Goal: Task Accomplishment & Management: Use online tool/utility

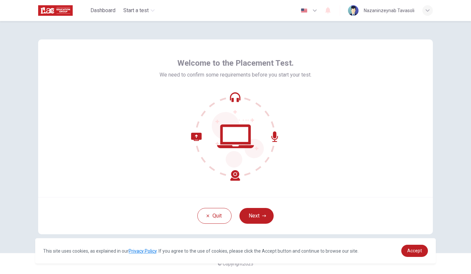
click at [259, 207] on div "Quit Next" at bounding box center [235, 215] width 394 height 37
click at [261, 213] on button "Next" at bounding box center [256, 216] width 34 height 16
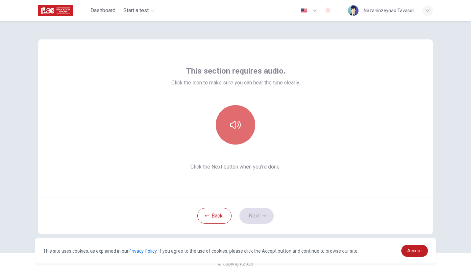
click at [242, 125] on button "button" at bounding box center [235, 124] width 39 height 39
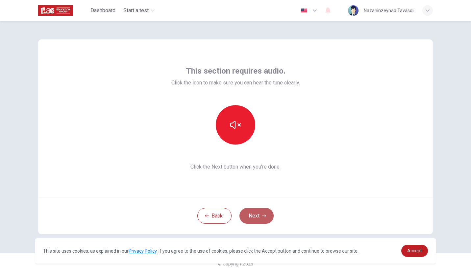
click at [260, 218] on button "Next" at bounding box center [256, 216] width 34 height 16
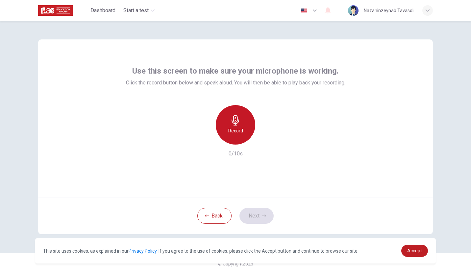
click at [225, 119] on div "Record" at bounding box center [235, 124] width 39 height 39
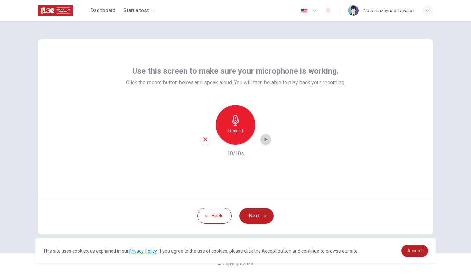
click at [269, 139] on div "button" at bounding box center [265, 139] width 11 height 11
click at [204, 139] on icon "button" at bounding box center [205, 139] width 4 height 4
click at [251, 215] on button "Next" at bounding box center [256, 216] width 34 height 16
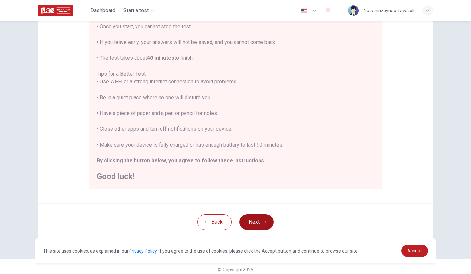
scroll to position [86, 0]
click at [245, 225] on button "Next" at bounding box center [256, 222] width 34 height 16
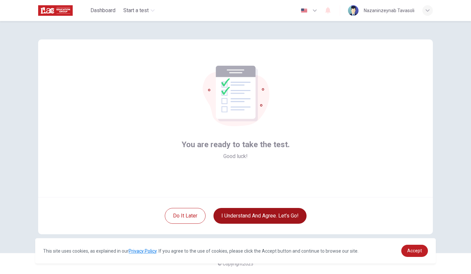
scroll to position [0, 0]
click at [248, 218] on button "I understand and agree. Let’s go!" at bounding box center [259, 216] width 93 height 16
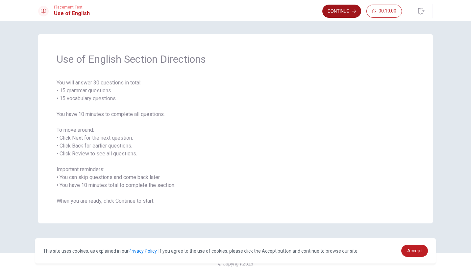
click at [339, 6] on button "Continue" at bounding box center [341, 11] width 39 height 13
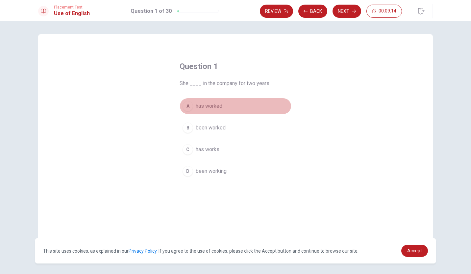
click at [207, 105] on span "has worked" at bounding box center [209, 106] width 27 height 8
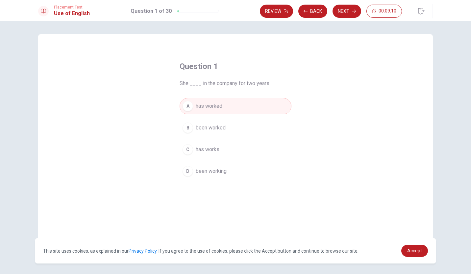
click at [236, 105] on button "A has worked" at bounding box center [235, 106] width 112 height 16
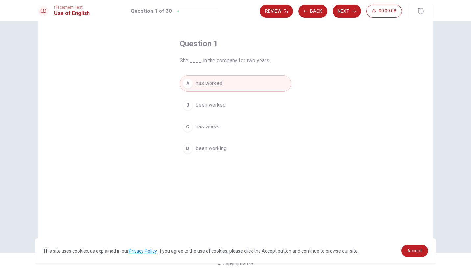
scroll to position [22, 0]
click at [340, 18] on div "Review Back Next 00:09:05" at bounding box center [346, 11] width 173 height 14
click at [341, 14] on button "Next" at bounding box center [346, 11] width 29 height 13
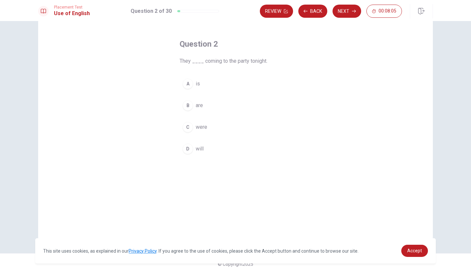
click at [190, 105] on div "B" at bounding box center [187, 105] width 11 height 11
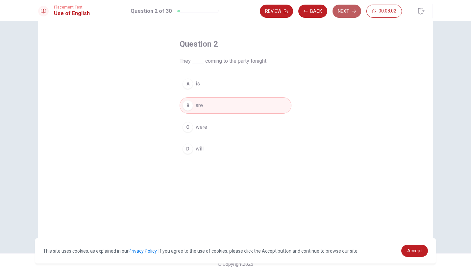
click at [344, 12] on button "Next" at bounding box center [346, 11] width 29 height 13
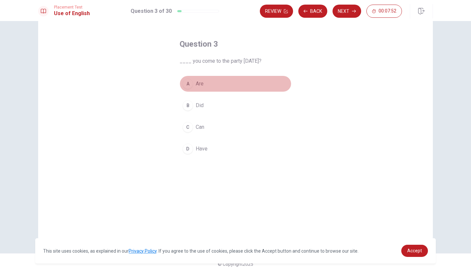
click at [196, 82] on span "Are" at bounding box center [200, 84] width 8 height 8
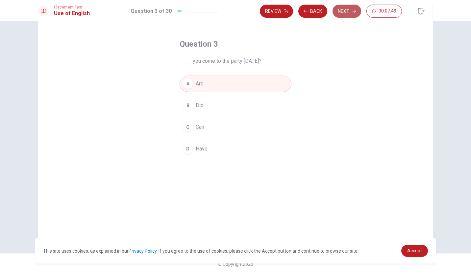
click at [342, 15] on button "Next" at bounding box center [346, 11] width 29 height 13
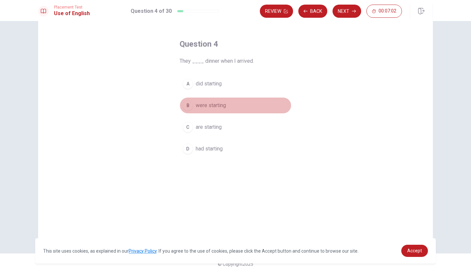
click at [209, 103] on span "were starting" at bounding box center [211, 106] width 30 height 8
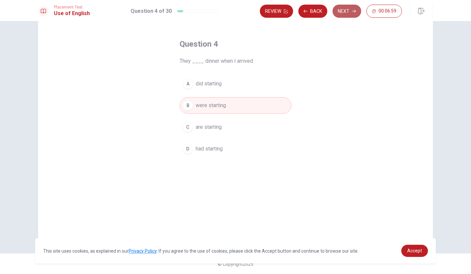
click at [347, 13] on button "Next" at bounding box center [346, 11] width 29 height 13
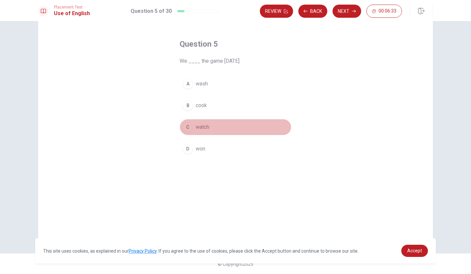
click at [204, 127] on span "watch" at bounding box center [202, 127] width 13 height 8
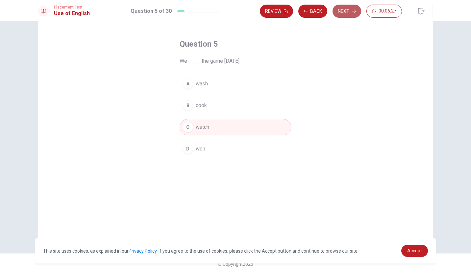
click at [351, 12] on button "Next" at bounding box center [346, 11] width 29 height 13
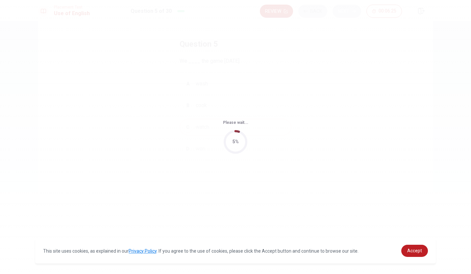
scroll to position [0, 0]
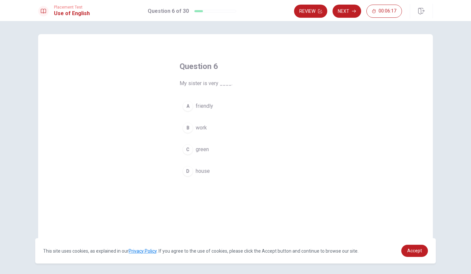
click at [195, 102] on button "A friendly" at bounding box center [235, 106] width 112 height 16
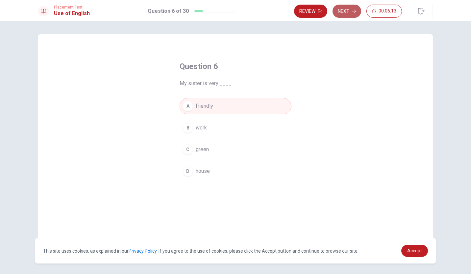
click at [341, 11] on button "Next" at bounding box center [346, 11] width 29 height 13
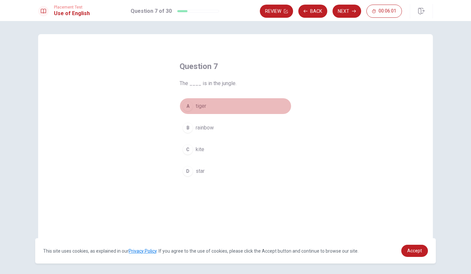
click at [203, 104] on span "tiger" at bounding box center [201, 106] width 11 height 8
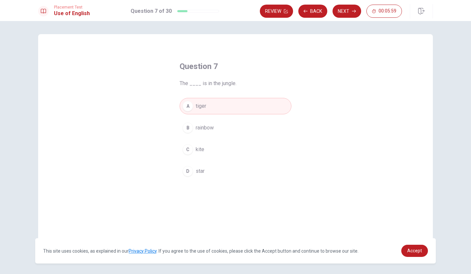
click at [336, 17] on div "Review Back Next 00:05:59" at bounding box center [331, 11] width 142 height 13
click at [339, 15] on button "Next" at bounding box center [346, 11] width 29 height 13
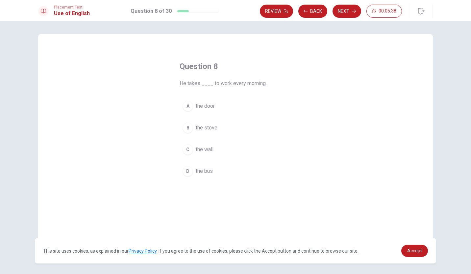
click at [196, 170] on span "the bus" at bounding box center [204, 171] width 17 height 8
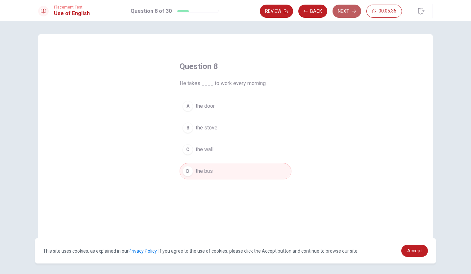
click at [341, 12] on button "Next" at bounding box center [346, 11] width 29 height 13
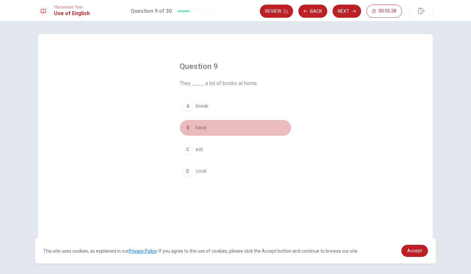
click at [201, 125] on span "have" at bounding box center [201, 128] width 11 height 8
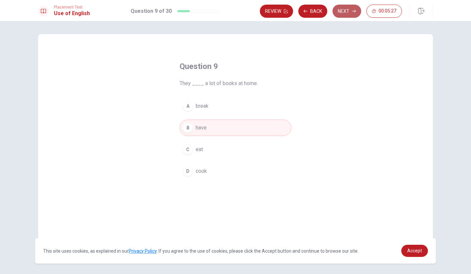
click at [346, 13] on button "Next" at bounding box center [346, 11] width 29 height 13
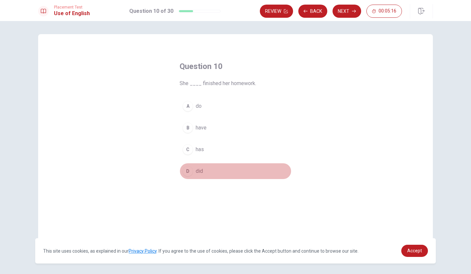
click at [192, 165] on button "D did" at bounding box center [235, 171] width 112 height 16
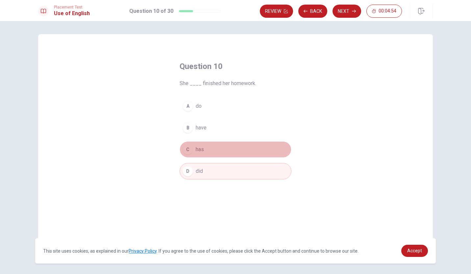
click at [198, 143] on button "C has" at bounding box center [235, 149] width 112 height 16
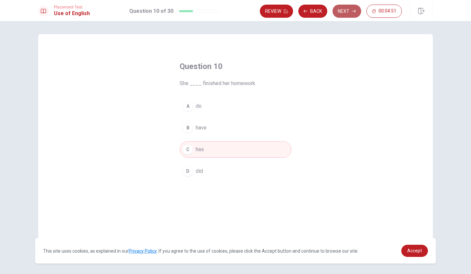
click at [344, 9] on button "Next" at bounding box center [346, 11] width 29 height 13
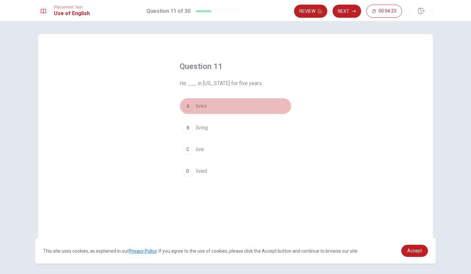
click at [196, 105] on span "lives" at bounding box center [201, 106] width 11 height 8
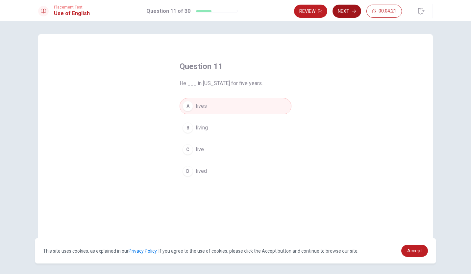
click at [346, 12] on button "Next" at bounding box center [346, 11] width 29 height 13
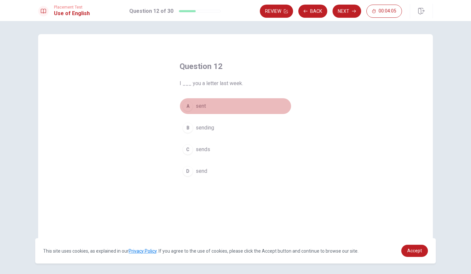
click at [196, 106] on span "sent" at bounding box center [201, 106] width 10 height 8
click at [248, 107] on button "A sent" at bounding box center [235, 106] width 112 height 16
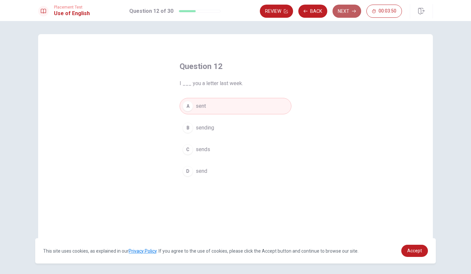
click at [342, 11] on button "Next" at bounding box center [346, 11] width 29 height 13
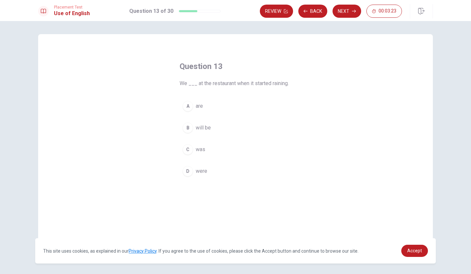
click at [196, 178] on button "D were" at bounding box center [235, 171] width 112 height 16
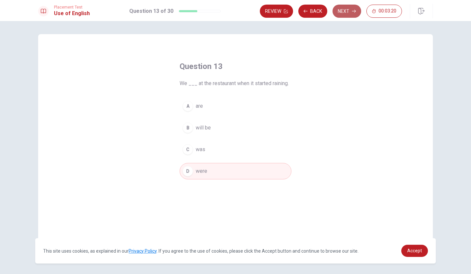
click at [341, 15] on button "Next" at bounding box center [346, 11] width 29 height 13
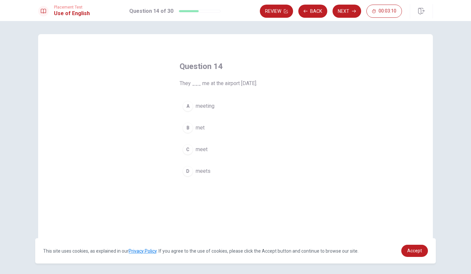
click at [188, 121] on button "B met" at bounding box center [235, 128] width 112 height 16
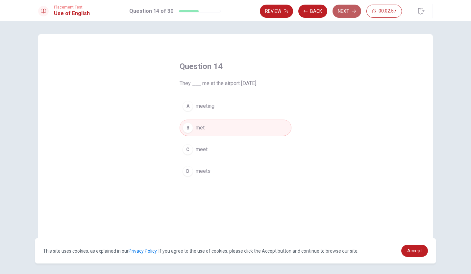
click at [343, 9] on button "Next" at bounding box center [346, 11] width 29 height 13
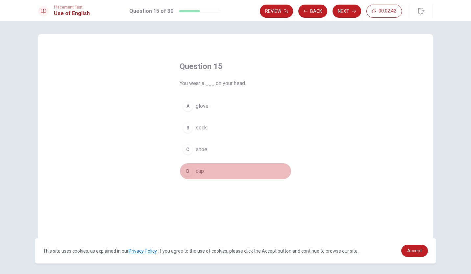
click at [199, 169] on span "cap" at bounding box center [200, 171] width 8 height 8
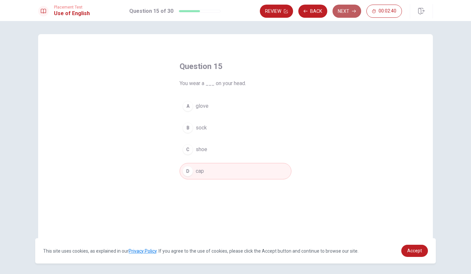
click at [345, 8] on button "Next" at bounding box center [346, 11] width 29 height 13
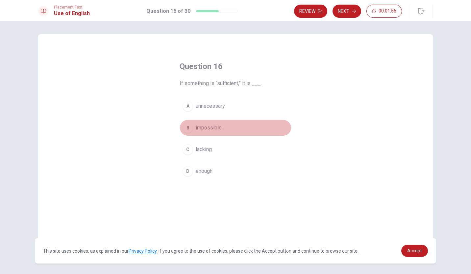
click at [197, 126] on span "impossible" at bounding box center [209, 128] width 26 height 8
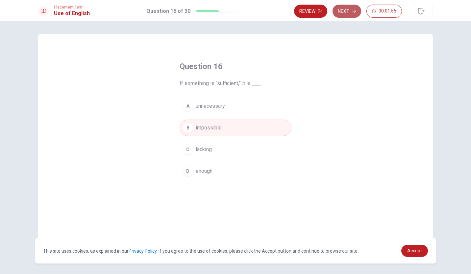
click at [342, 8] on button "Next" at bounding box center [346, 11] width 29 height 13
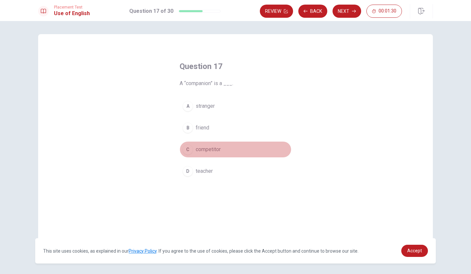
click at [192, 150] on button "C competitor" at bounding box center [235, 149] width 112 height 16
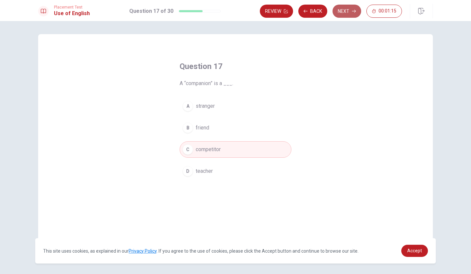
click at [353, 10] on icon "button" at bounding box center [354, 11] width 4 height 4
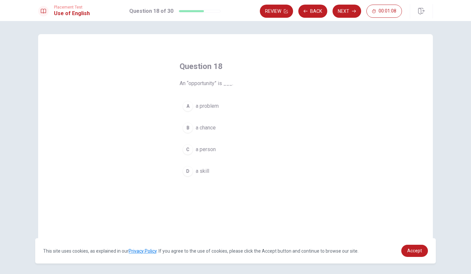
click at [199, 123] on button "B a chance" at bounding box center [235, 128] width 112 height 16
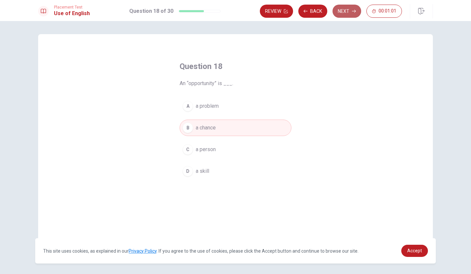
click at [354, 8] on button "Next" at bounding box center [346, 11] width 29 height 13
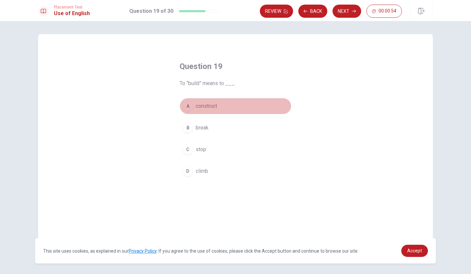
click at [206, 105] on span "construct" at bounding box center [206, 106] width 21 height 8
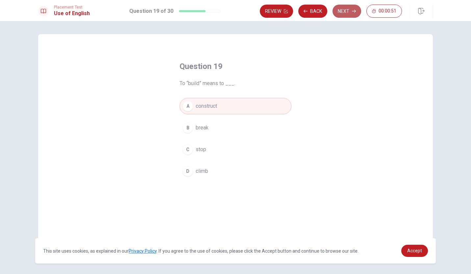
click at [348, 10] on button "Next" at bounding box center [346, 11] width 29 height 13
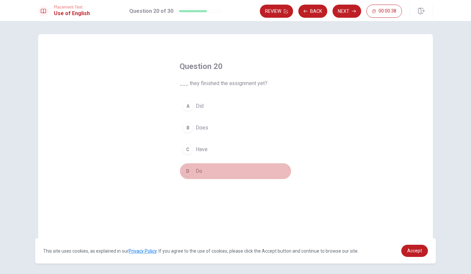
click at [190, 166] on button "D Do" at bounding box center [235, 171] width 112 height 16
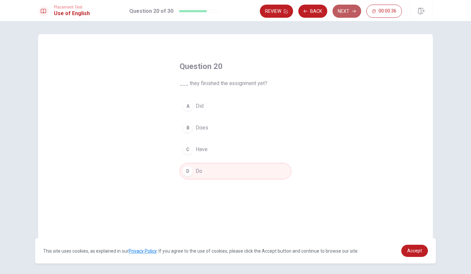
click at [350, 12] on button "Next" at bounding box center [346, 11] width 29 height 13
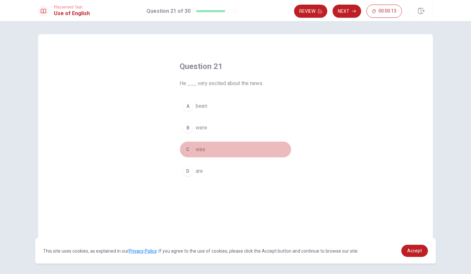
click at [201, 150] on span "was" at bounding box center [201, 150] width 10 height 8
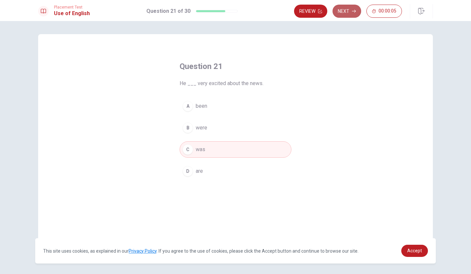
click at [357, 11] on button "Next" at bounding box center [346, 11] width 29 height 13
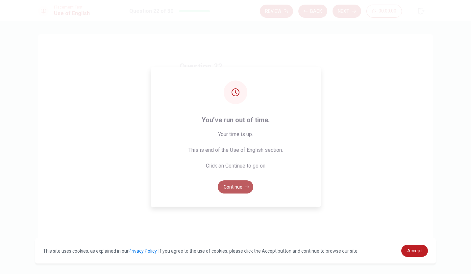
click at [244, 189] on button "Continue" at bounding box center [235, 186] width 35 height 13
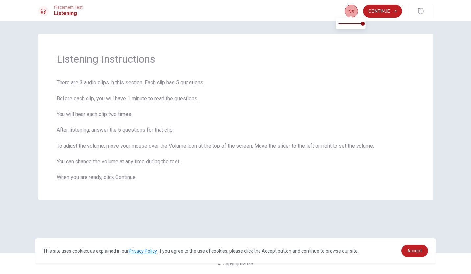
click at [349, 9] on icon "button" at bounding box center [350, 11] width 5 height 5
click at [381, 9] on button "Continue" at bounding box center [382, 11] width 39 height 13
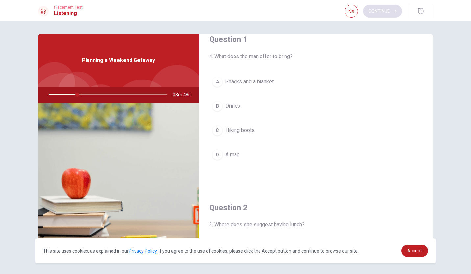
scroll to position [2, 0]
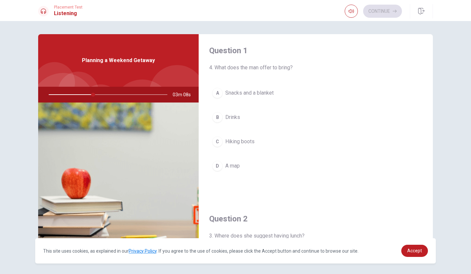
click at [221, 89] on button "A Snacks and a blanket" at bounding box center [315, 93] width 213 height 16
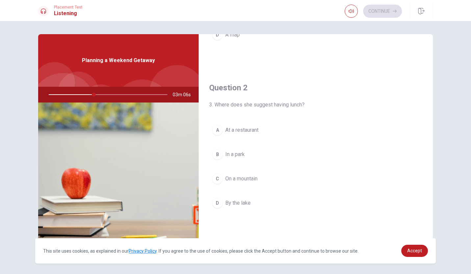
scroll to position [132, 0]
click at [218, 182] on div "C" at bounding box center [217, 179] width 11 height 11
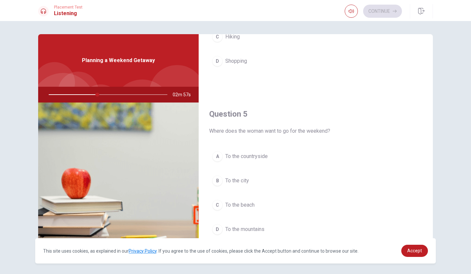
scroll to position [613, 0]
click at [255, 152] on span "To the countryside" at bounding box center [246, 155] width 42 height 8
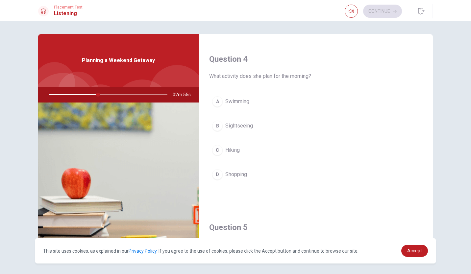
scroll to position [498, 0]
click at [232, 151] on span "Hiking" at bounding box center [232, 150] width 14 height 8
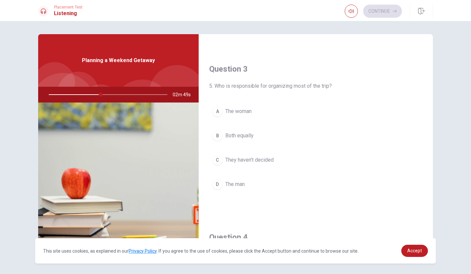
scroll to position [322, 0]
click at [260, 108] on button "A The woman" at bounding box center [315, 109] width 213 height 16
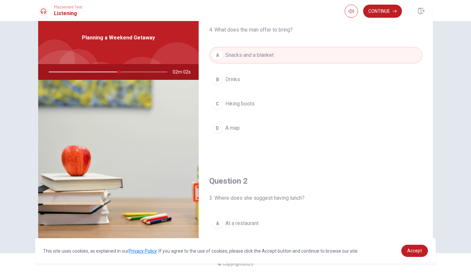
scroll to position [0, 0]
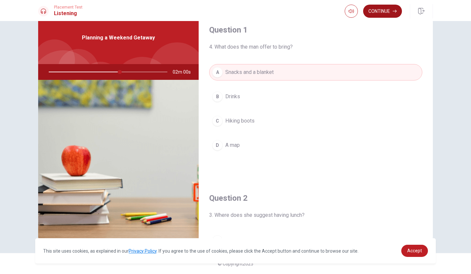
click at [391, 12] on button "Continue" at bounding box center [382, 11] width 39 height 13
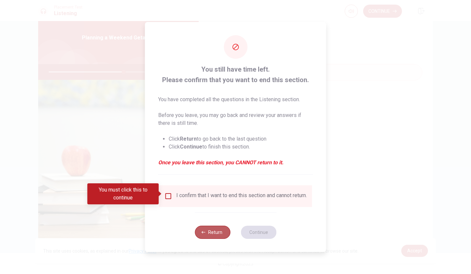
click at [202, 234] on icon "button" at bounding box center [203, 232] width 4 height 4
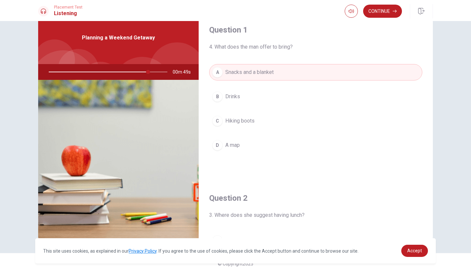
click at [249, 120] on span "Hiking boots" at bounding box center [239, 121] width 29 height 8
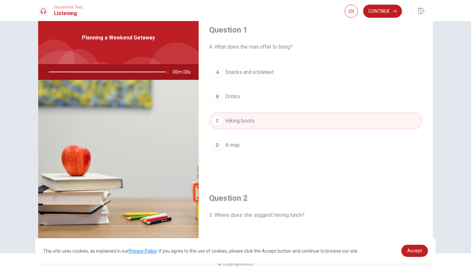
type input "0"
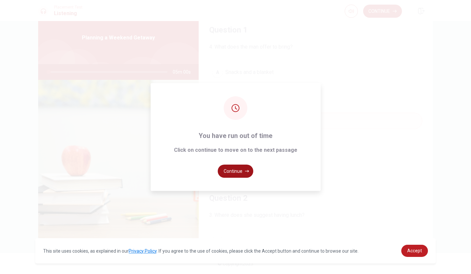
click at [237, 173] on button "Continue" at bounding box center [235, 171] width 35 height 13
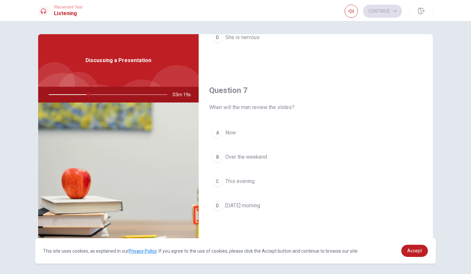
scroll to position [132, 0]
click at [246, 211] on button "D [DATE] morning" at bounding box center [315, 204] width 213 height 16
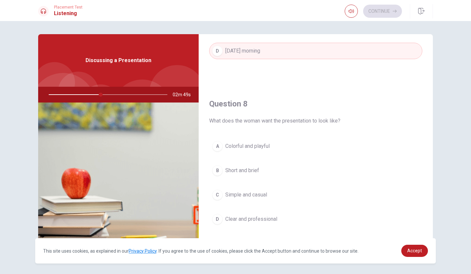
scroll to position [311, 0]
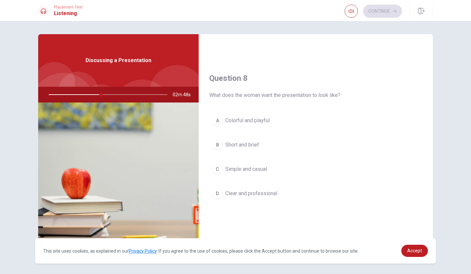
click at [271, 196] on span "Clear and professional" at bounding box center [251, 194] width 52 height 8
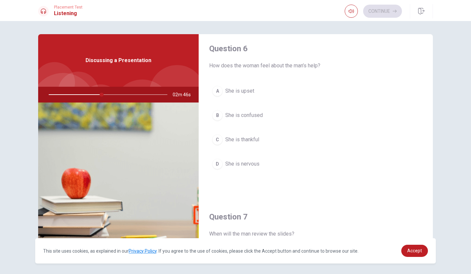
scroll to position [0, 0]
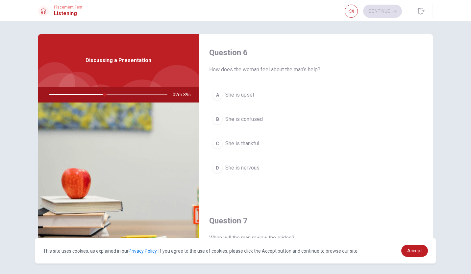
click at [260, 140] on button "C She is thankful" at bounding box center [315, 143] width 213 height 16
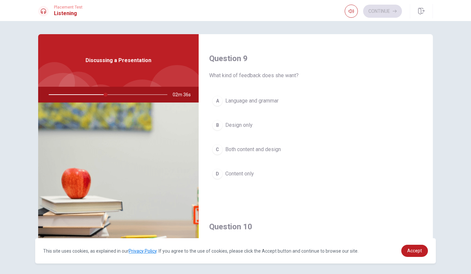
scroll to position [523, 0]
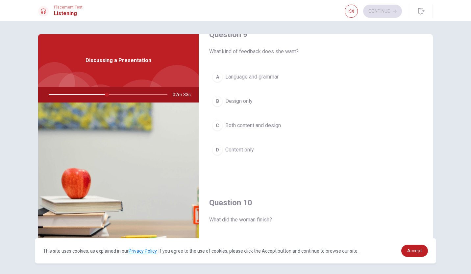
click at [285, 123] on button "C Both content and design" at bounding box center [315, 125] width 213 height 16
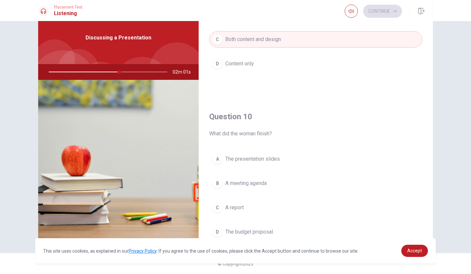
scroll to position [613, 0]
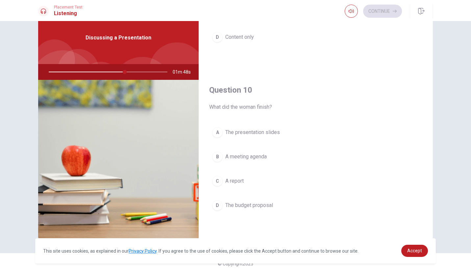
click at [229, 188] on button "C A report" at bounding box center [315, 181] width 213 height 16
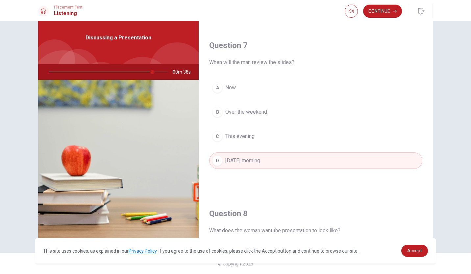
scroll to position [152, 0]
click at [395, 14] on button "Continue" at bounding box center [382, 11] width 39 height 13
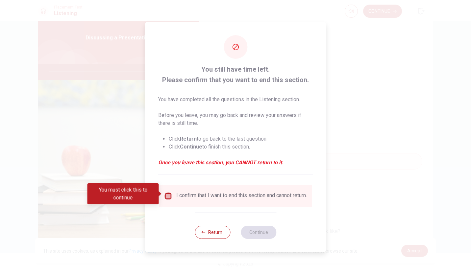
click at [167, 192] on input "You must click this to continue" at bounding box center [168, 196] width 8 height 8
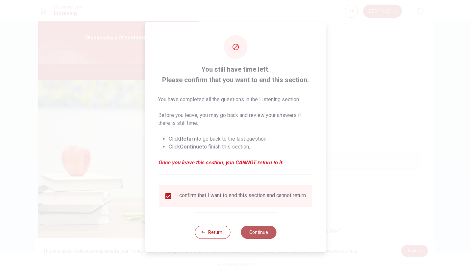
click at [270, 239] on button "Continue" at bounding box center [258, 232] width 35 height 13
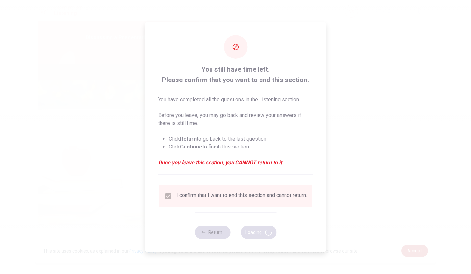
type input "99"
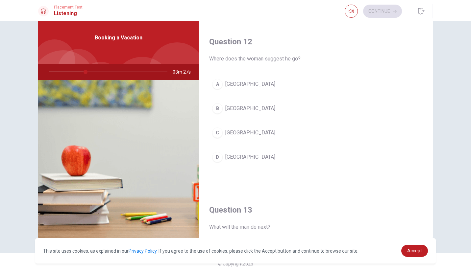
scroll to position [156, 0]
click at [237, 160] on span "[GEOGRAPHIC_DATA]" at bounding box center [250, 158] width 50 height 8
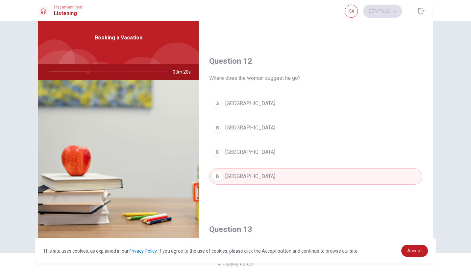
scroll to position [0, 0]
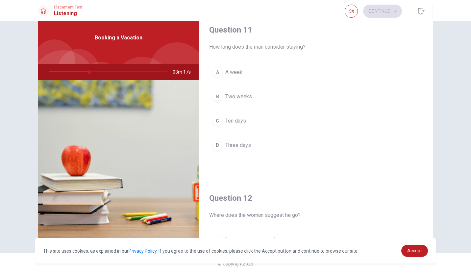
click at [262, 69] on button "A A week" at bounding box center [315, 72] width 213 height 16
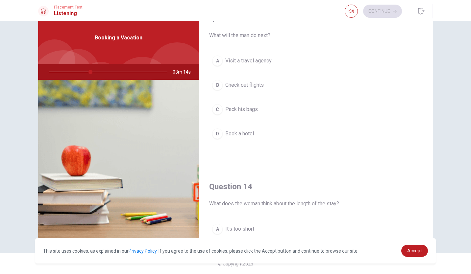
scroll to position [349, 0]
click at [298, 83] on button "B Check out flights" at bounding box center [315, 84] width 213 height 16
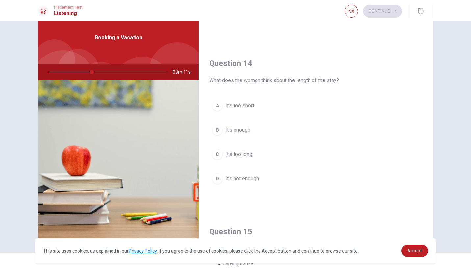
scroll to position [481, 0]
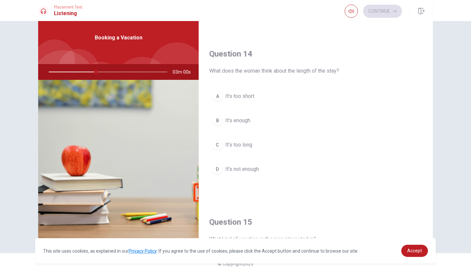
click at [252, 121] on button "B It’s enough" at bounding box center [315, 120] width 213 height 16
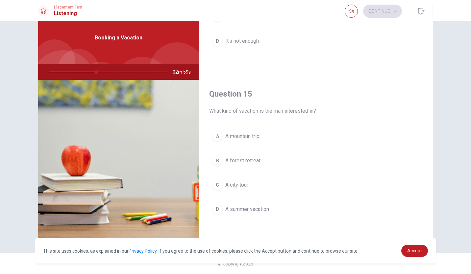
scroll to position [613, 0]
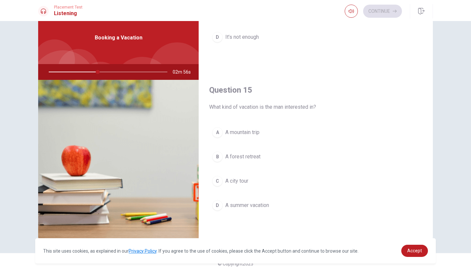
click at [282, 207] on button "D A summer vacation" at bounding box center [315, 205] width 213 height 16
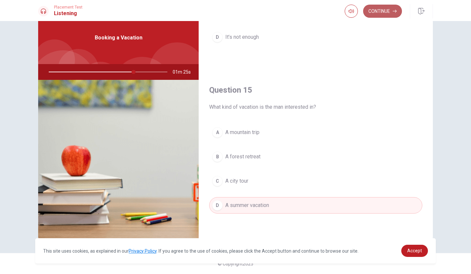
click at [379, 15] on button "Continue" at bounding box center [382, 11] width 39 height 13
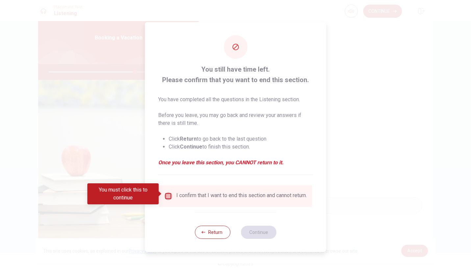
click at [170, 195] on input "You must click this to continue" at bounding box center [168, 196] width 8 height 8
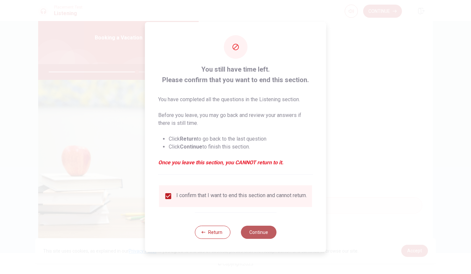
click at [261, 229] on button "Continue" at bounding box center [258, 232] width 35 height 13
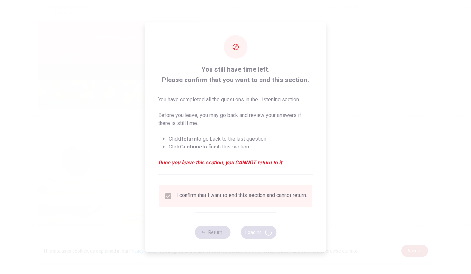
type input "75"
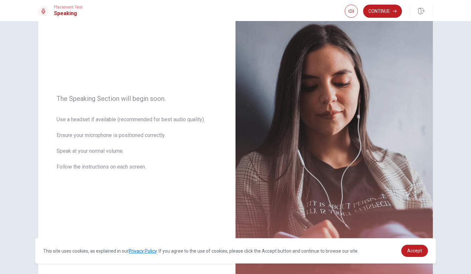
scroll to position [81, 0]
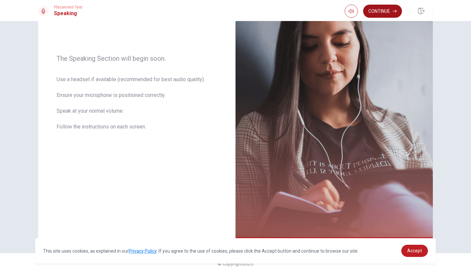
click at [392, 12] on icon "button" at bounding box center [394, 11] width 4 height 4
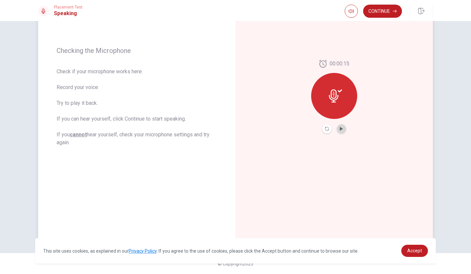
click at [341, 131] on button "Play Audio" at bounding box center [341, 128] width 9 height 9
click at [341, 131] on button "Pause Audio" at bounding box center [341, 128] width 9 height 9
click at [370, 15] on button "Continue" at bounding box center [382, 11] width 39 height 13
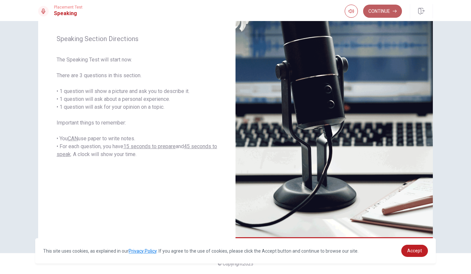
click at [390, 7] on button "Continue" at bounding box center [382, 11] width 39 height 13
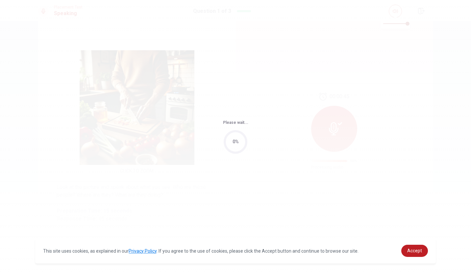
scroll to position [0, 0]
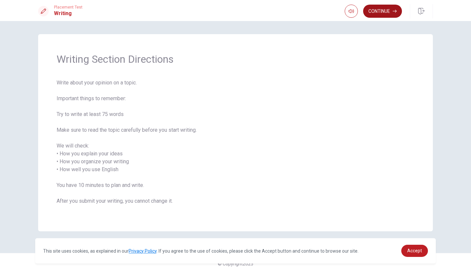
click at [374, 12] on button "Continue" at bounding box center [382, 11] width 39 height 13
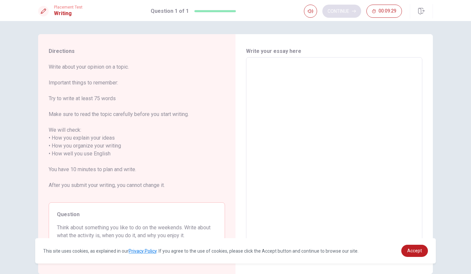
scroll to position [34, 0]
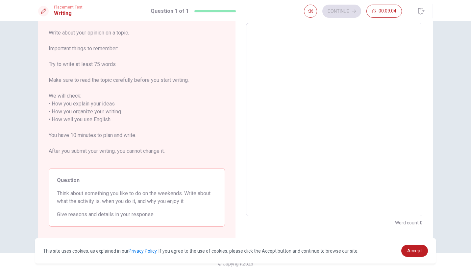
click at [277, 38] on textarea at bounding box center [333, 120] width 167 height 182
type textarea "i"
type textarea "x"
type textarea "I"
type textarea "x"
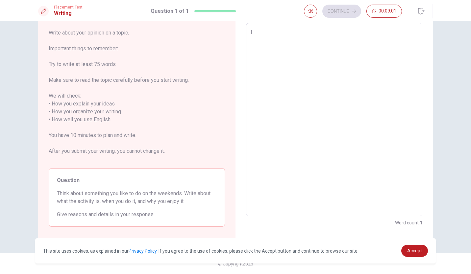
type textarea "I"
type textarea "x"
type textarea "I l"
type textarea "x"
type textarea "I li"
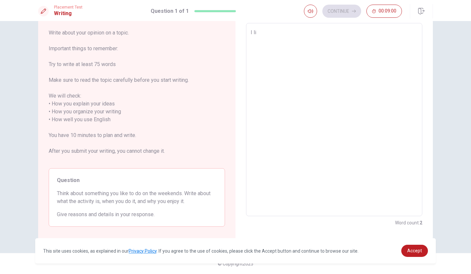
type textarea "x"
type textarea "I lik"
type textarea "x"
type textarea "I like"
type textarea "x"
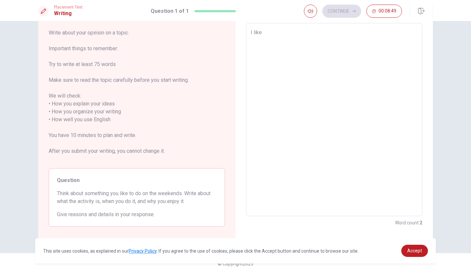
type textarea "I like"
type textarea "x"
type textarea "I like t"
type textarea "x"
type textarea "I like to"
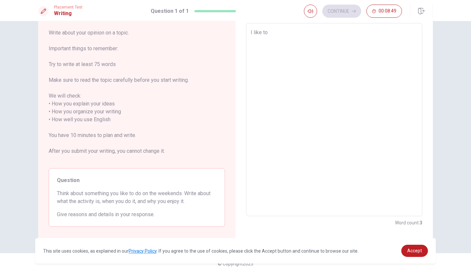
type textarea "x"
type textarea "I like to"
type textarea "x"
type textarea "I like to w"
type textarea "x"
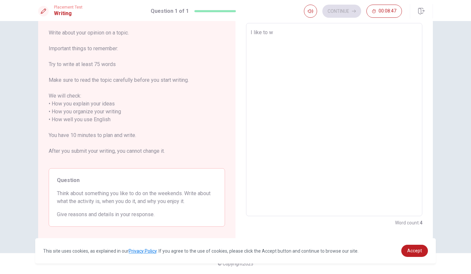
type textarea "I like to wa"
type textarea "x"
type textarea "I like to wat"
type textarea "x"
type textarea "I like to watc"
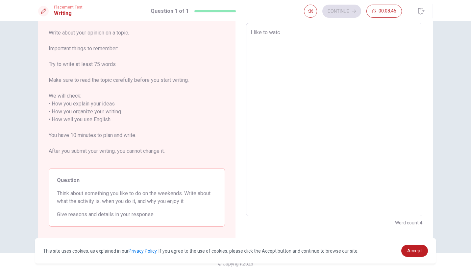
type textarea "x"
type textarea "I like to watch"
type textarea "x"
type textarea "I like to watch"
type textarea "x"
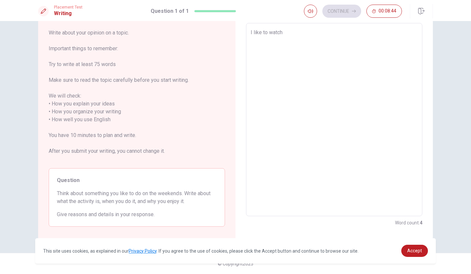
type textarea "I like to watch m"
type textarea "x"
type textarea "I like to watch mo"
type textarea "x"
type textarea "I like to watch mov"
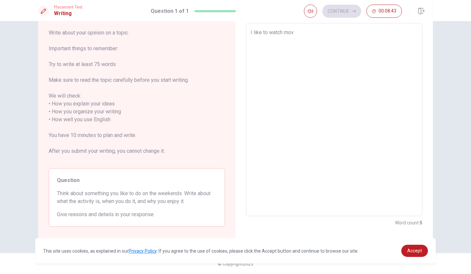
type textarea "x"
type textarea "I like to watch move"
type textarea "x"
type textarea "I like to watch move"
type textarea "x"
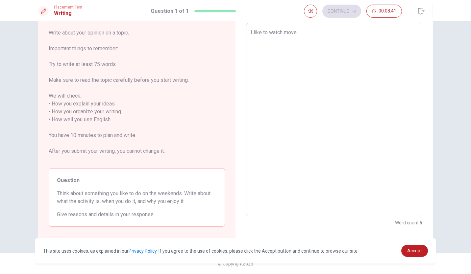
type textarea "I like to watch move a"
type textarea "x"
type textarea "I like to watch move an"
type textarea "x"
type textarea "I like to watch move and"
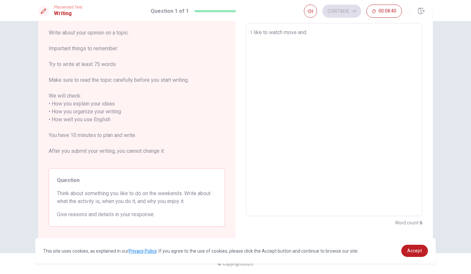
type textarea "x"
type textarea "I like to watch move and"
type textarea "x"
type textarea "I like to watch move and g"
type textarea "x"
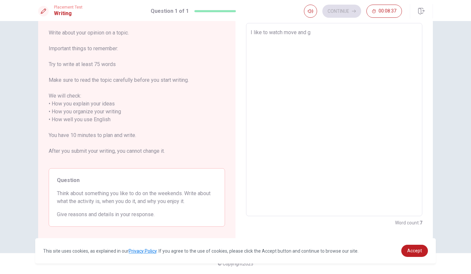
type textarea "I like to watch move and go"
type textarea "x"
type textarea "I like to watch move and go"
type textarea "x"
type textarea "I like to watch move and go o"
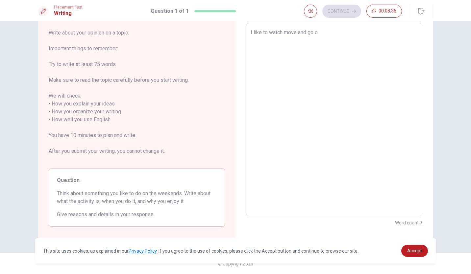
type textarea "x"
type textarea "I like to watch move and go ou"
type textarea "x"
type textarea "I like to watch move and go out"
type textarea "x"
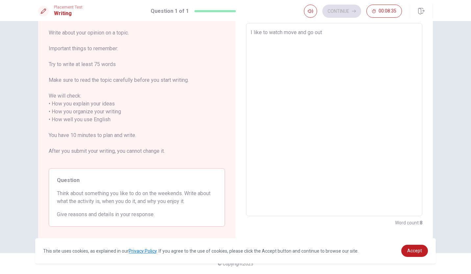
type textarea "I like to watch move and go out"
type textarea "x"
type textarea "I like to watch move and go out m"
type textarea "x"
type textarea "I like to watch move and go out"
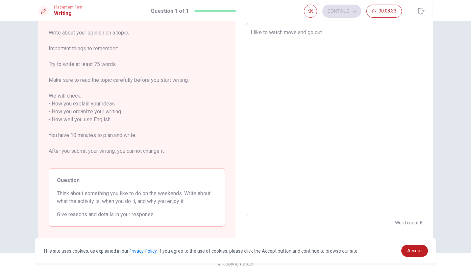
type textarea "x"
type textarea "I like to watch move and go out w"
type textarea "x"
type textarea "I like to watch move and go out wi"
type textarea "x"
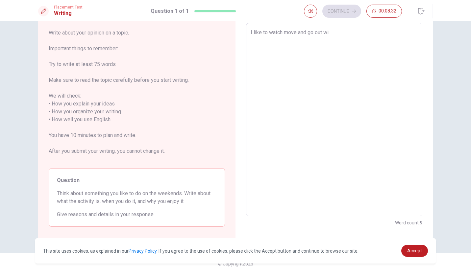
type textarea "I like to watch move and go out wit"
type textarea "x"
type textarea "I like to watch move and go out with"
type textarea "x"
type textarea "I like to watch move and go out with"
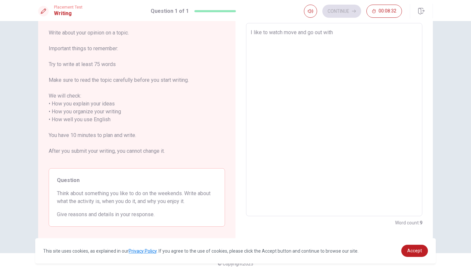
type textarea "x"
type textarea "I like to watch move and go out with s"
type textarea "x"
type textarea "I like to watch move and go out with so"
type textarea "x"
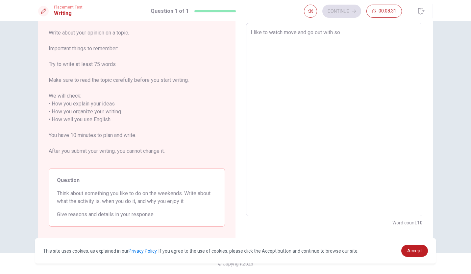
type textarea "I like to watch move and go out with som"
type textarea "x"
type textarea "I like to watch move and go out with some"
type textarea "x"
type textarea "I like to watch move and go out with some"
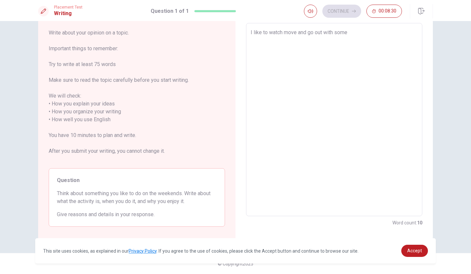
type textarea "x"
type textarea "I like to watch move and go out with some o"
type textarea "x"
type textarea "I like to watch move and go out with some of"
type textarea "x"
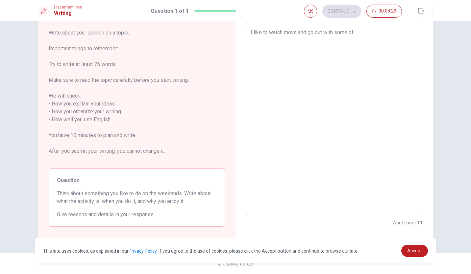
type textarea "I like to watch move and go out with some of"
type textarea "x"
type textarea "I like to watch move and go out with some of m"
type textarea "x"
type textarea "I like to watch move and go out with some of my"
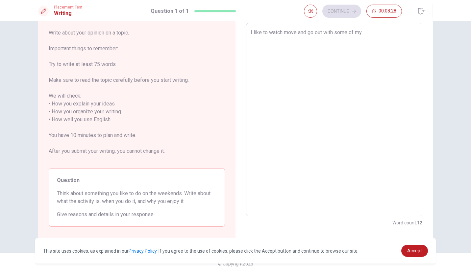
type textarea "x"
type textarea "I like to watch move and go out with some of my"
type textarea "x"
type textarea "I like to watch move and go out with some of my f"
type textarea "x"
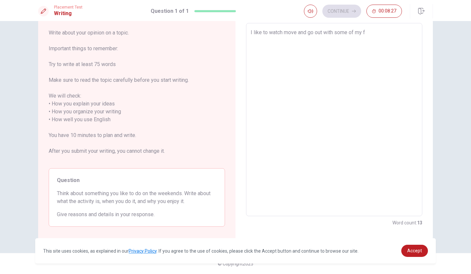
type textarea "I like to watch move and go out with some of my fr"
type textarea "x"
type textarea "I like to watch move and go out with some of my fri"
type textarea "x"
type textarea "I like to watch move and go out with some of my frie"
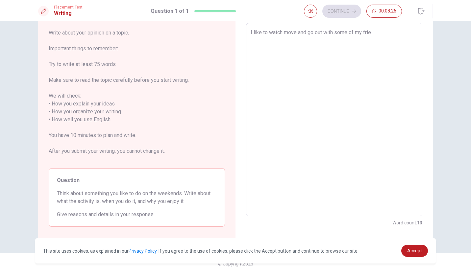
type textarea "x"
type textarea "I like to watch move and go out with some of my frien"
type textarea "x"
type textarea "I like to watch move and go out with some of my friend"
type textarea "x"
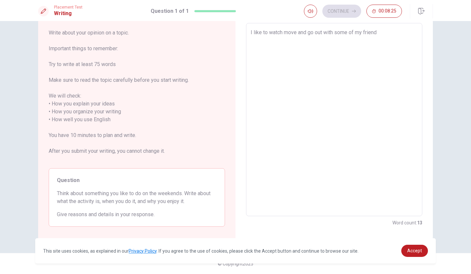
type textarea "I like to watch move and go out with some of my friends"
type textarea "x"
type textarea "I like to watch move and go out with some of my friends"
type textarea "x"
type textarea "I like to watch move and go out with some of my friends i"
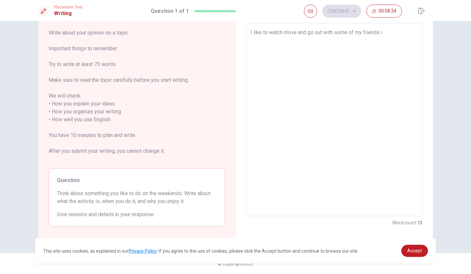
type textarea "x"
type textarea "I like to watch move and go out with some of my friends in"
type textarea "x"
type textarea "I like to watch move and go out with some of my friends in n"
type textarea "x"
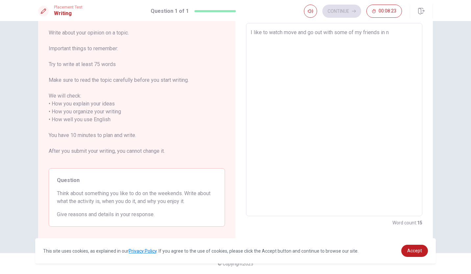
type textarea "I like to watch move and go out with some of my friends in nt"
type textarea "x"
type textarea "I like to watch move and go out with some of my friends in nth"
type textarea "x"
type textarea "I like to watch move and go out with some of my friends in [GEOGRAPHIC_DATA]"
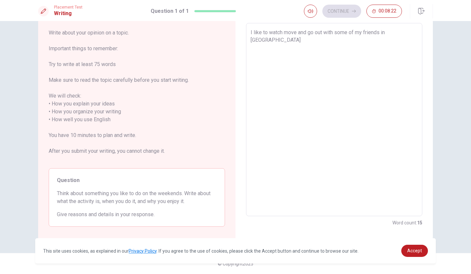
type textarea "x"
type textarea "I like to watch move and go out with some of my friends in [GEOGRAPHIC_DATA]"
type textarea "x"
type textarea "I like to watch move and go out with some of my friends in [GEOGRAPHIC_DATA]"
type textarea "x"
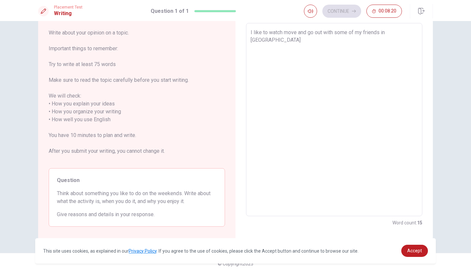
type textarea "I like to watch move and go out with some of my friends in nth"
type textarea "x"
type textarea "I like to watch move and go out with some of my friends in nt"
type textarea "x"
type textarea "I like to watch move and go out with some of my friends in n"
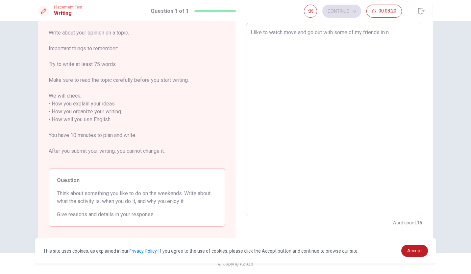
type textarea "x"
type textarea "I like to watch move and go out with some of my friends in"
type textarea "x"
type textarea "I like to watch move and go out with some of my friends in"
type textarea "x"
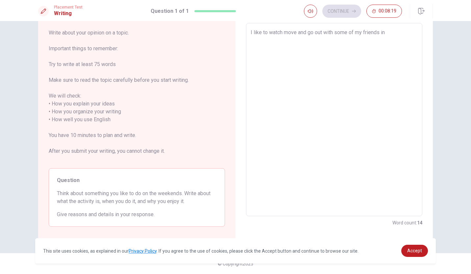
type textarea "I like to watch move and go out with some of my friends i"
type textarea "x"
type textarea "I like to watch move and go out with some of my friends"
type textarea "x"
type textarea "I like to watch move and go out with some of my friends o"
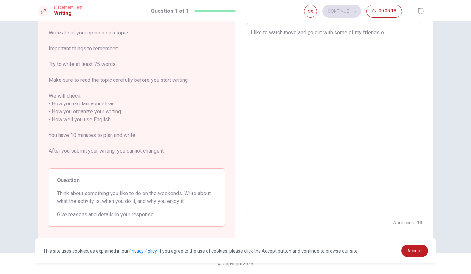
type textarea "x"
type textarea "I like to watch move and go out with some of my friends on"
type textarea "x"
type textarea "I like to watch move and go out with some of my friends on"
type textarea "x"
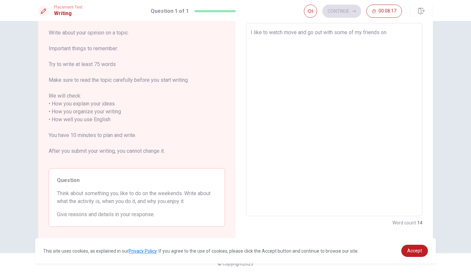
type textarea "I like to watch move and go out with some of my friends on t"
type textarea "x"
type textarea "I like to watch move and go out with some of my friends on th"
type textarea "x"
type textarea "I like to watch move and go out with some of my friends on the"
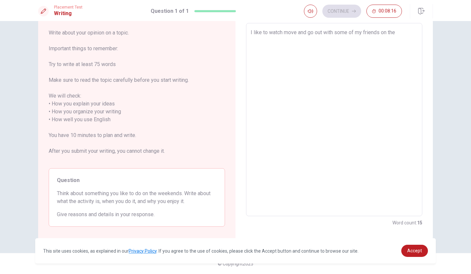
type textarea "x"
type textarea "I like to watch move and go out with some of my friends on the"
type textarea "x"
type textarea "I like to watch move and go out with some of my friends on the w"
type textarea "x"
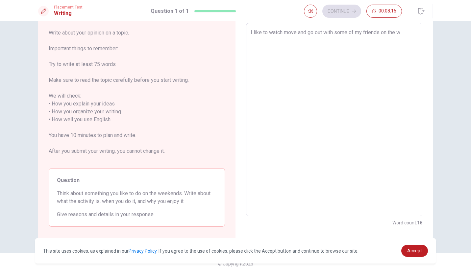
type textarea "I like to watch move and go out with some of my friends on the we"
type textarea "x"
type textarea "I like to watch move and go out with some of my friends on the wee"
type textarea "x"
type textarea "I like to watch move and go out with some of my friends on the week"
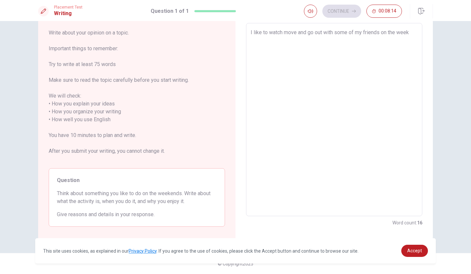
type textarea "x"
type textarea "I like to watch move and go out with some of my friends on the weekn"
type textarea "x"
type textarea "I like to watch move and go out with some of my friends on [PERSON_NAME]"
type textarea "x"
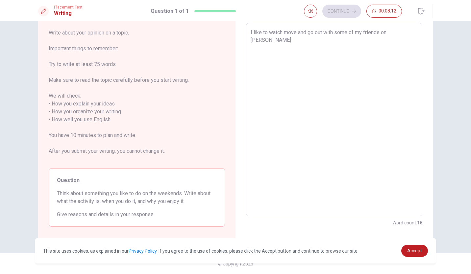
type textarea "I like to watch move and go out with some of my friends on the weeknds"
type textarea "x"
type textarea "I like to watch move and go out with some of my friends on the weeknds."
click at [294, 33] on textarea "I like to watch move and go out with some of my friends on the weeknds." at bounding box center [333, 120] width 167 height 182
type textarea "x"
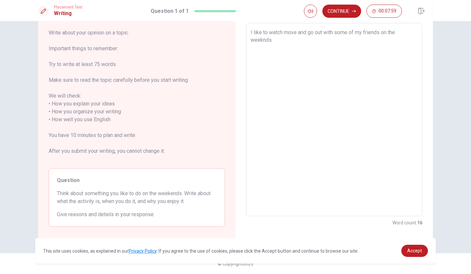
type textarea "I like to watch moves and go out with some of my friends on the weeknds."
click at [274, 43] on textarea "I like to watch moves and go out with some of my friends on the weeknds." at bounding box center [333, 120] width 167 height 182
type textarea "x"
type textarea "I like to watch moves and go out with some of my friends on the weeknds."
type textarea "x"
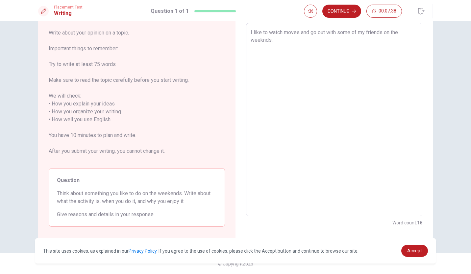
type textarea "I like to watch moves and go out with some of my friends on the weeknds."
type textarea "x"
type textarea "I like to watch moves and go out with some of my friends on the weeknds. b"
type textarea "x"
type textarea "I like to watch moves and go out with some of my friends on the weeknds. bu"
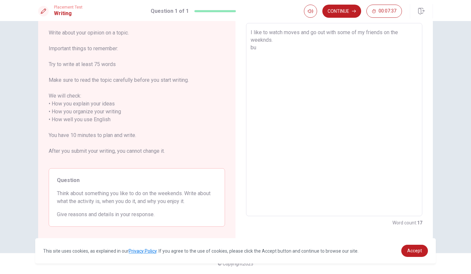
type textarea "x"
type textarea "I like to watch moves and go out with some of my friends on the weeknds. but"
type textarea "x"
type textarea "I like to watch moves and go out with some of my friends on the weeknds. but m"
type textarea "x"
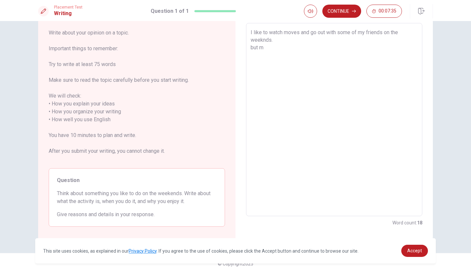
type textarea "I like to watch moves and go out with some of my friends on the weeknds. but mf"
type textarea "x"
type textarea "I like to watch moves and go out with some of my friends on the weeknds. but mfi"
type textarea "x"
type textarea "I like to watch moves and go out with some of my friends on the weeknds. but mf"
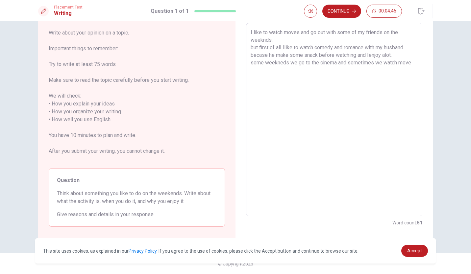
click at [291, 32] on textarea "I like to watch moves and go out with some of my friends on the weeknds. but fi…" at bounding box center [333, 120] width 167 height 182
click at [292, 33] on textarea "I like to watch moves and go out with some of my friends on the weeknds. but fi…" at bounding box center [333, 120] width 167 height 182
click at [362, 49] on textarea "I like to watch movies and go out with some of my friends on the weeknds. but f…" at bounding box center [333, 120] width 167 height 182
click at [268, 55] on textarea "I like to watch movies and go out with some of my friends on the weeknds. but f…" at bounding box center [333, 120] width 167 height 182
click at [282, 55] on textarea "I like to watch movies and go out with some of my friends on the weeknds. but f…" at bounding box center [333, 120] width 167 height 182
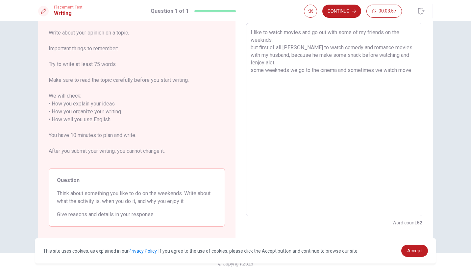
click at [312, 53] on textarea "I like to watch movies and go out with some of my friends on the weeknds. but f…" at bounding box center [333, 120] width 167 height 182
click at [344, 55] on textarea "I like to watch movies and go out with some of my friends on the weeknds. but f…" at bounding box center [333, 120] width 167 height 182
click at [365, 53] on textarea "I like to watch movies and go out with some of my friends on the weeknds. but f…" at bounding box center [333, 120] width 167 height 182
click at [407, 54] on textarea "I like to watch movies and go out with some of my friends on the weeknds. but f…" at bounding box center [333, 120] width 167 height 182
click at [289, 62] on textarea "I like to watch movies and go out with some of my friends on the weeknds. but f…" at bounding box center [333, 120] width 167 height 182
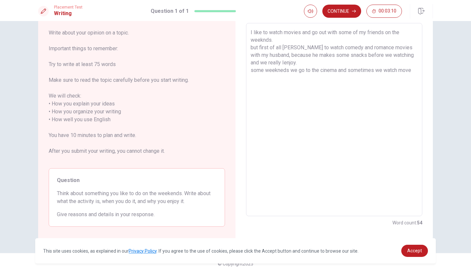
click at [411, 70] on textarea "I like to watch movies and go out with some of my friends on the weeknds. but f…" at bounding box center [333, 120] width 167 height 182
click at [382, 78] on textarea "I like to watch movies and go out with some of my friends on the weeknds. but f…" at bounding box center [333, 120] width 167 height 182
click at [413, 109] on textarea "I like to watch movies and go out with some of my friends on the weeknds. but f…" at bounding box center [333, 120] width 167 height 182
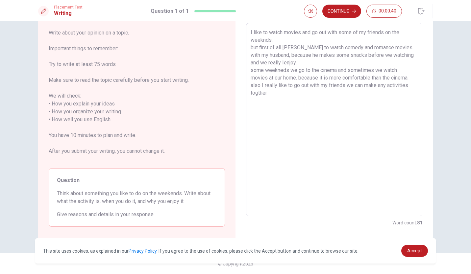
click at [344, 86] on textarea "I like to watch movies and go out with some of my friends on the weeknds. but f…" at bounding box center [333, 120] width 167 height 182
click at [258, 86] on textarea "I like to watch movies and go out with some of my friends on the weeknds. but f…" at bounding box center [333, 120] width 167 height 182
click at [376, 85] on textarea "I like to watch movies and go out with some of my friends on the weeknds. but f…" at bounding box center [333, 120] width 167 height 182
click at [373, 84] on textarea "I like to watch movies and go out with some of my friends on the weeknds. but f…" at bounding box center [333, 120] width 167 height 182
click at [264, 93] on textarea "I like to watch movies and go out with some of my friends on the weeknds. but f…" at bounding box center [333, 120] width 167 height 182
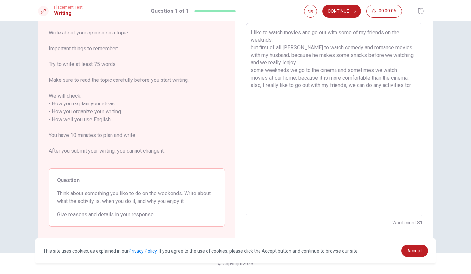
click at [410, 84] on textarea "I like to watch movies and go out with some of my friends on the weeknds. but f…" at bounding box center [333, 120] width 167 height 182
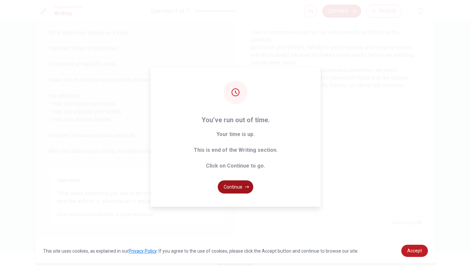
click at [244, 187] on button "Continue" at bounding box center [235, 186] width 35 height 13
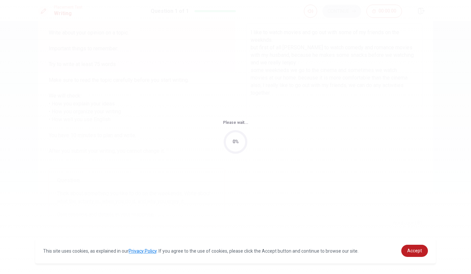
scroll to position [0, 0]
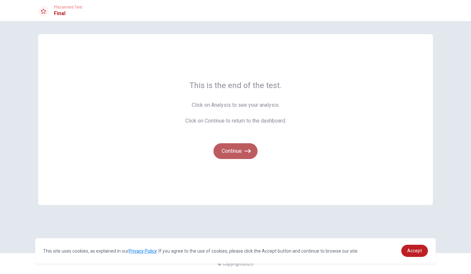
click at [232, 152] on button "Continue" at bounding box center [235, 151] width 44 height 16
